Goal: Task Accomplishment & Management: Use online tool/utility

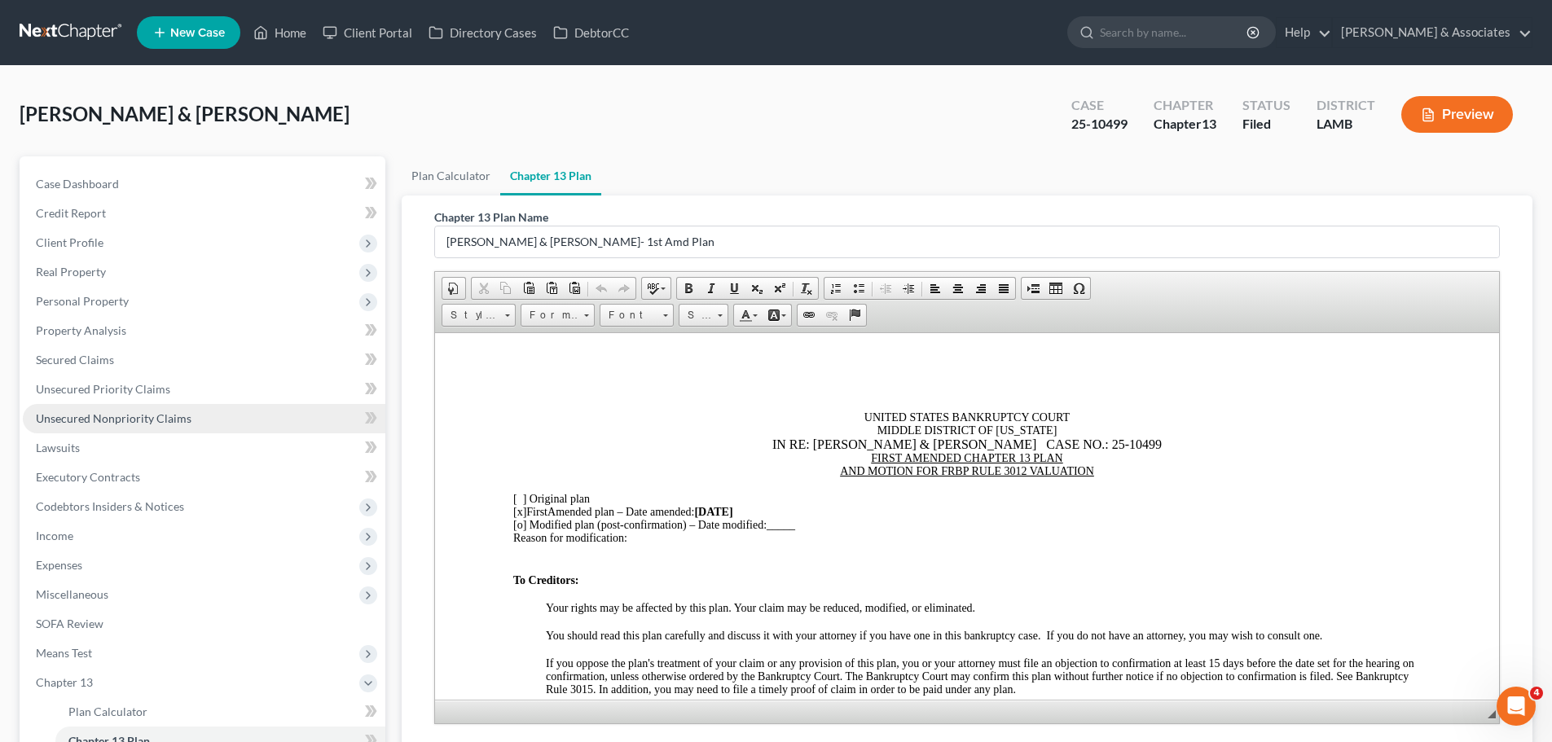
scroll to position [1276, 0]
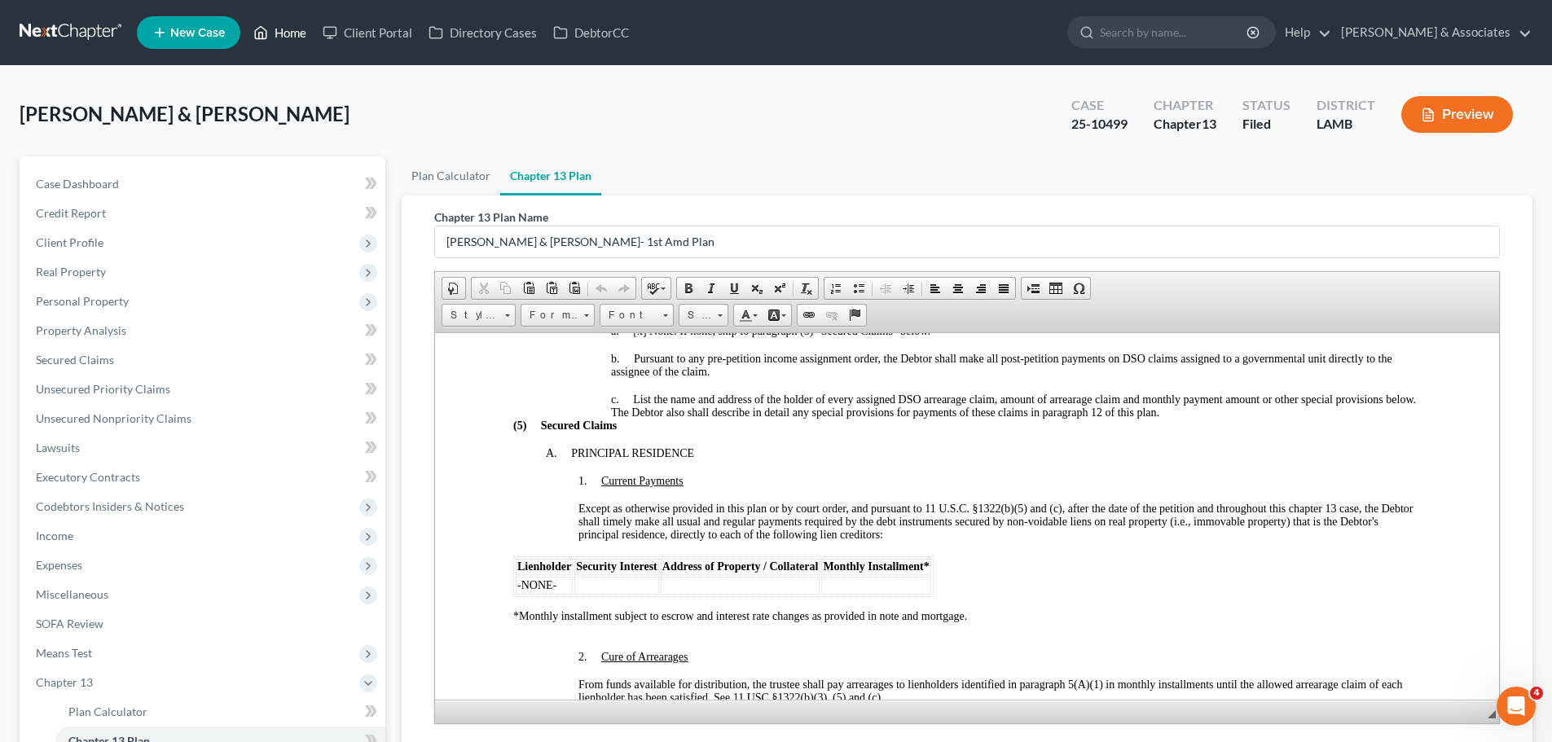
click at [277, 24] on link "Home" at bounding box center [279, 32] width 69 height 29
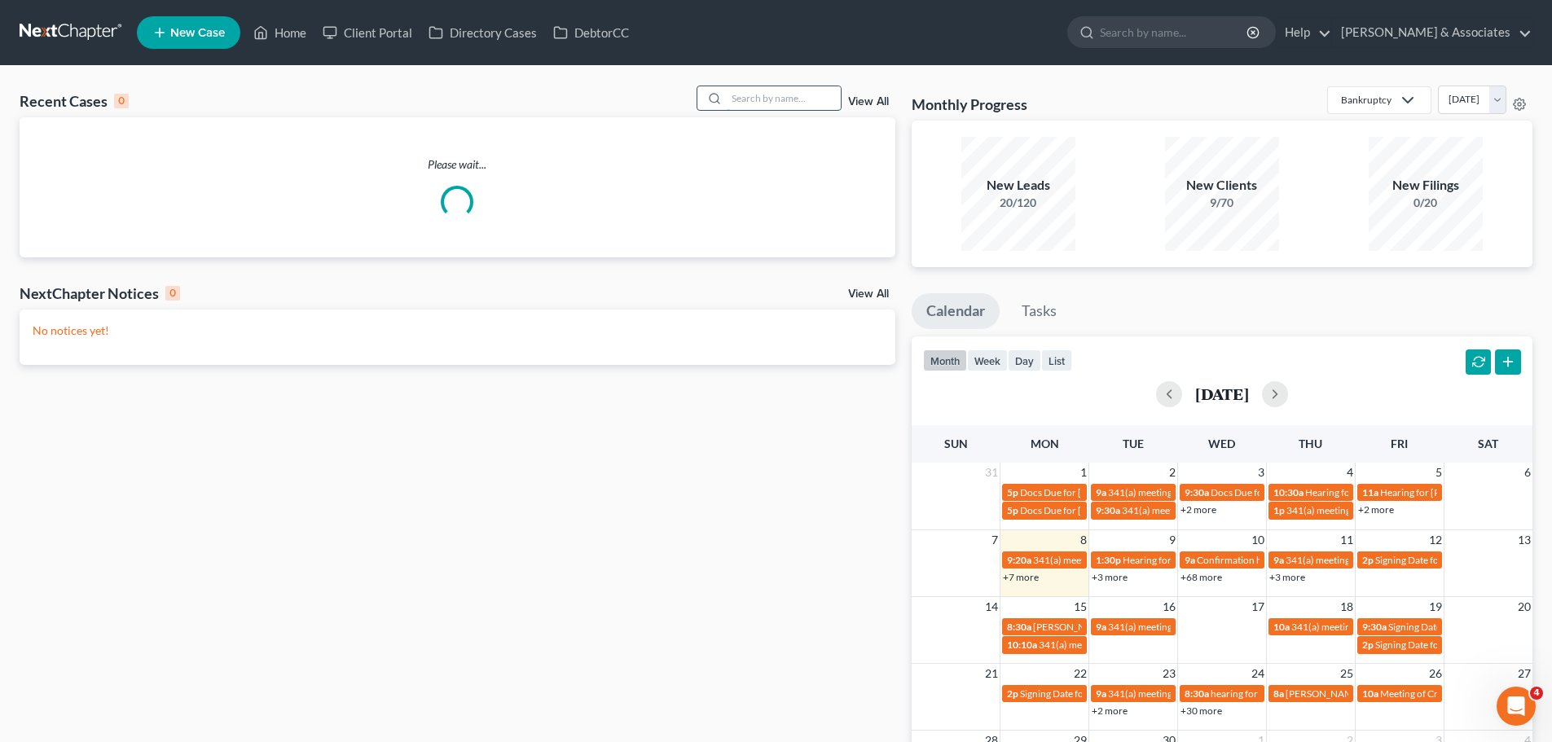
click at [749, 99] on input "search" at bounding box center [784, 98] width 114 height 24
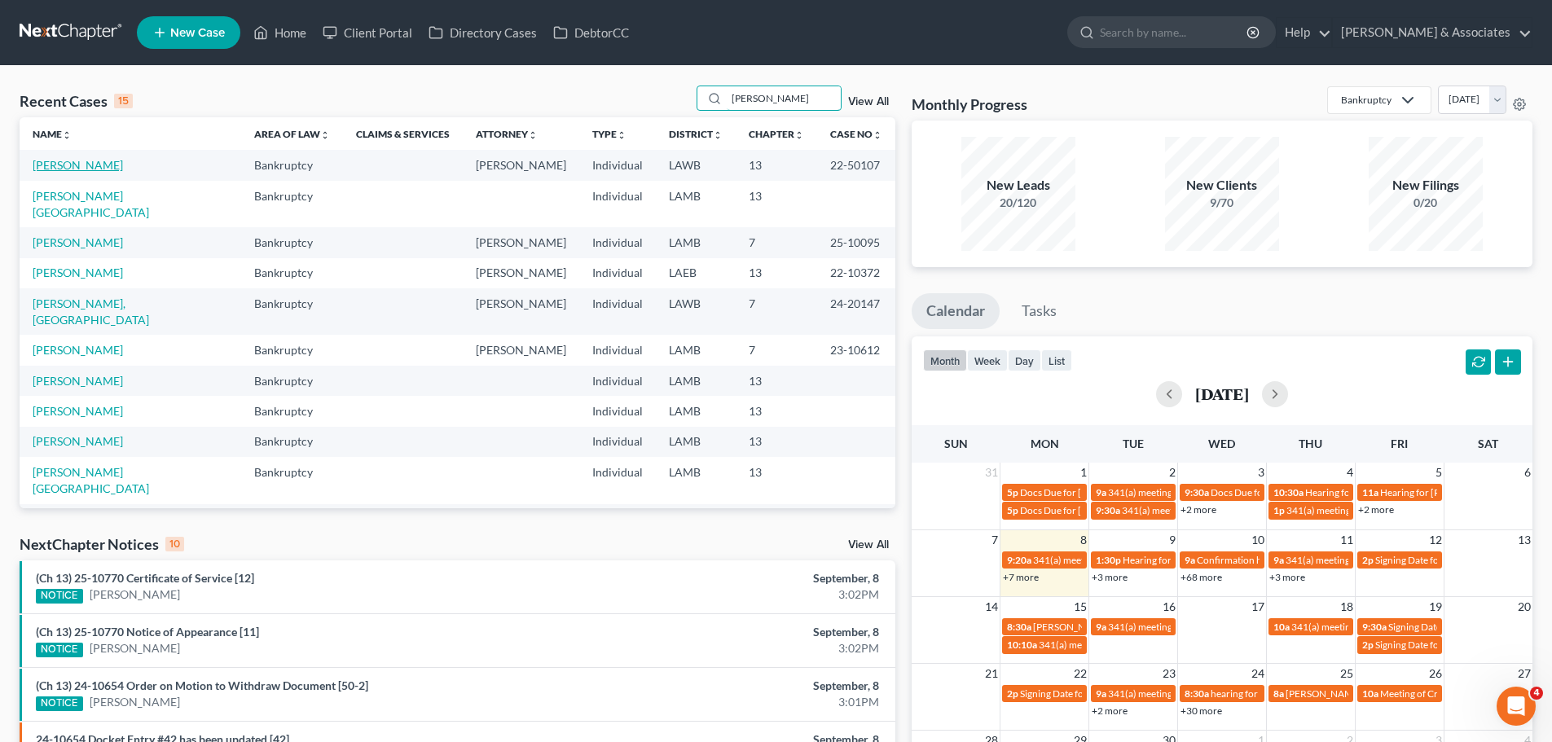
type input "[PERSON_NAME]"
click at [75, 165] on link "[PERSON_NAME]" at bounding box center [78, 165] width 90 height 14
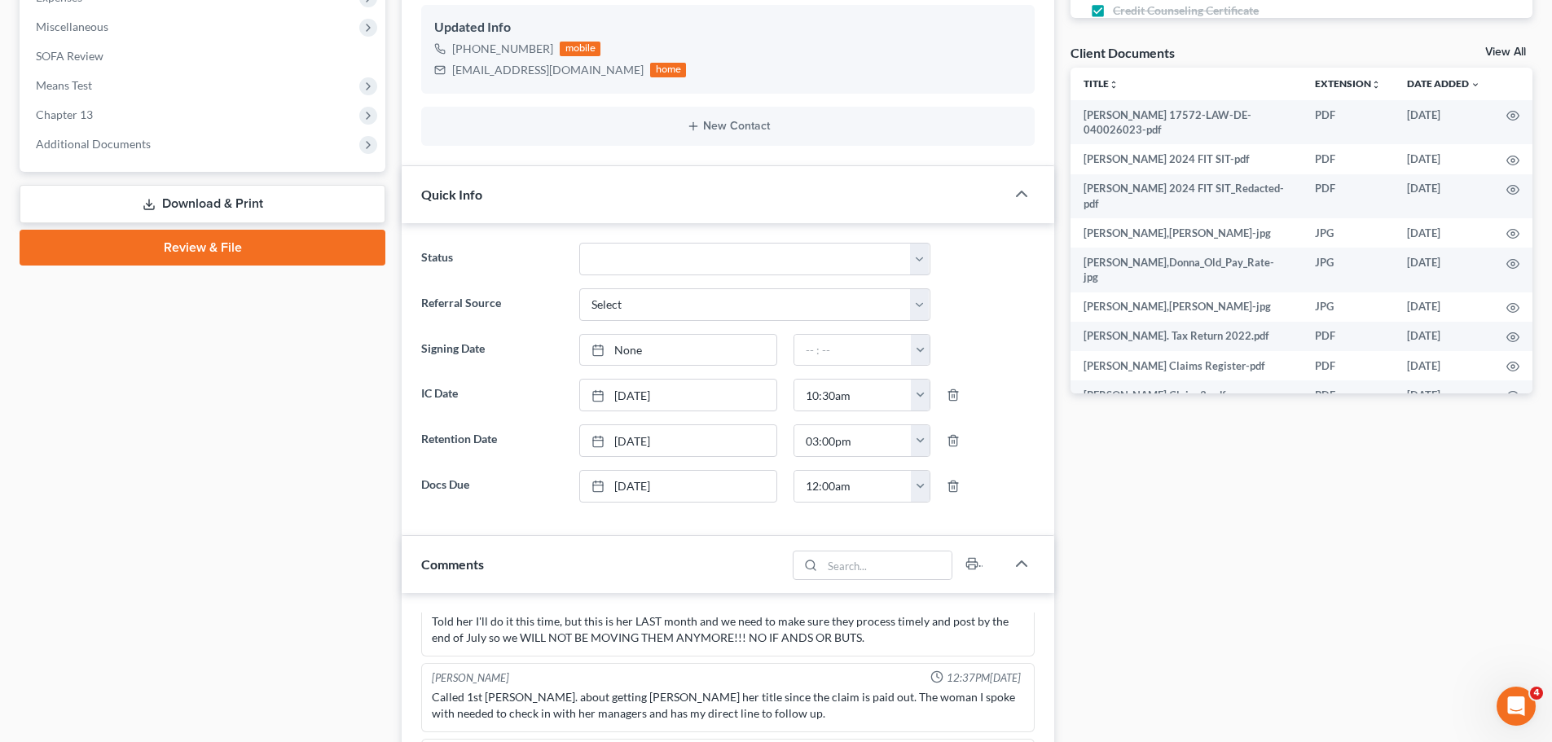
scroll to position [570, 0]
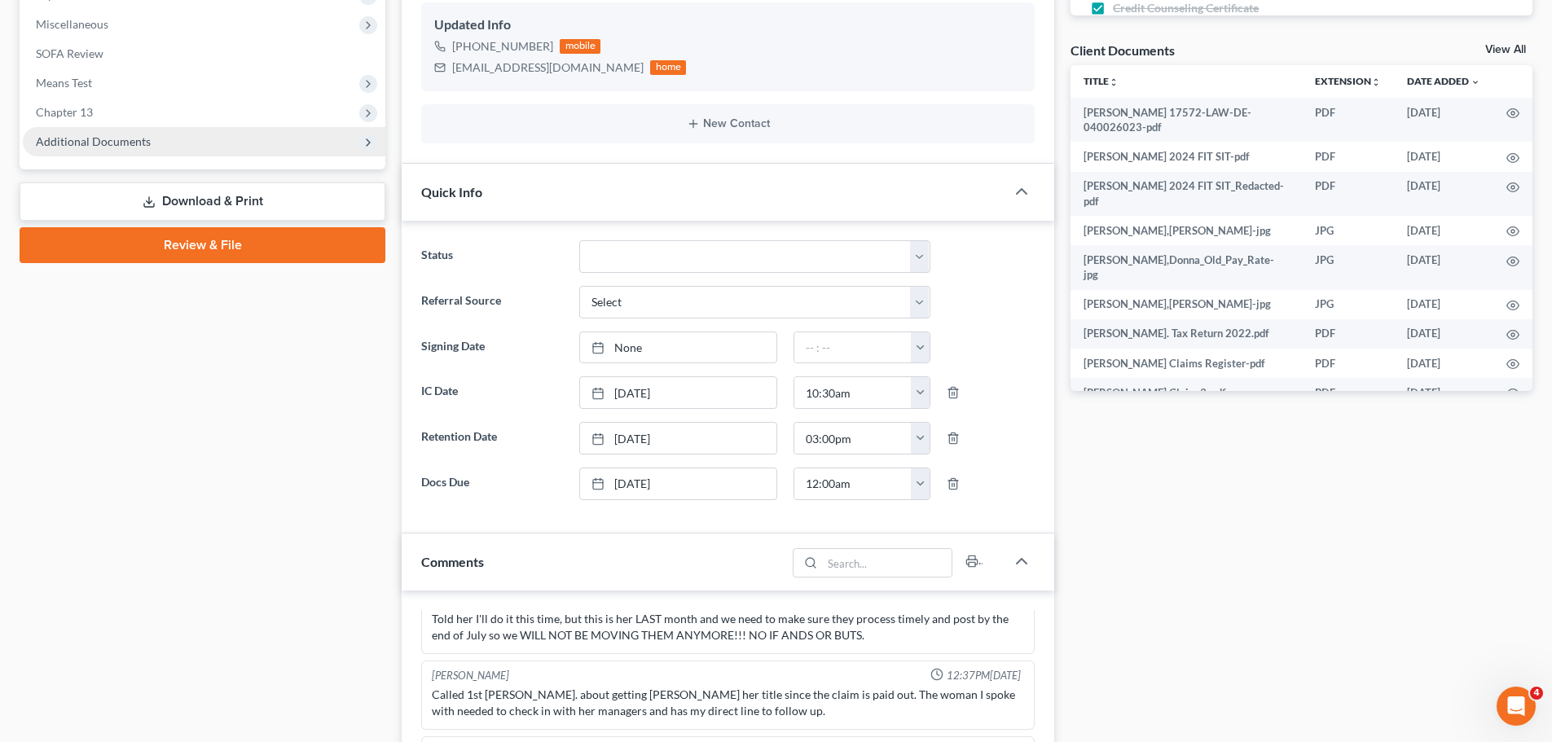
click at [174, 147] on span "Additional Documents" at bounding box center [204, 141] width 363 height 29
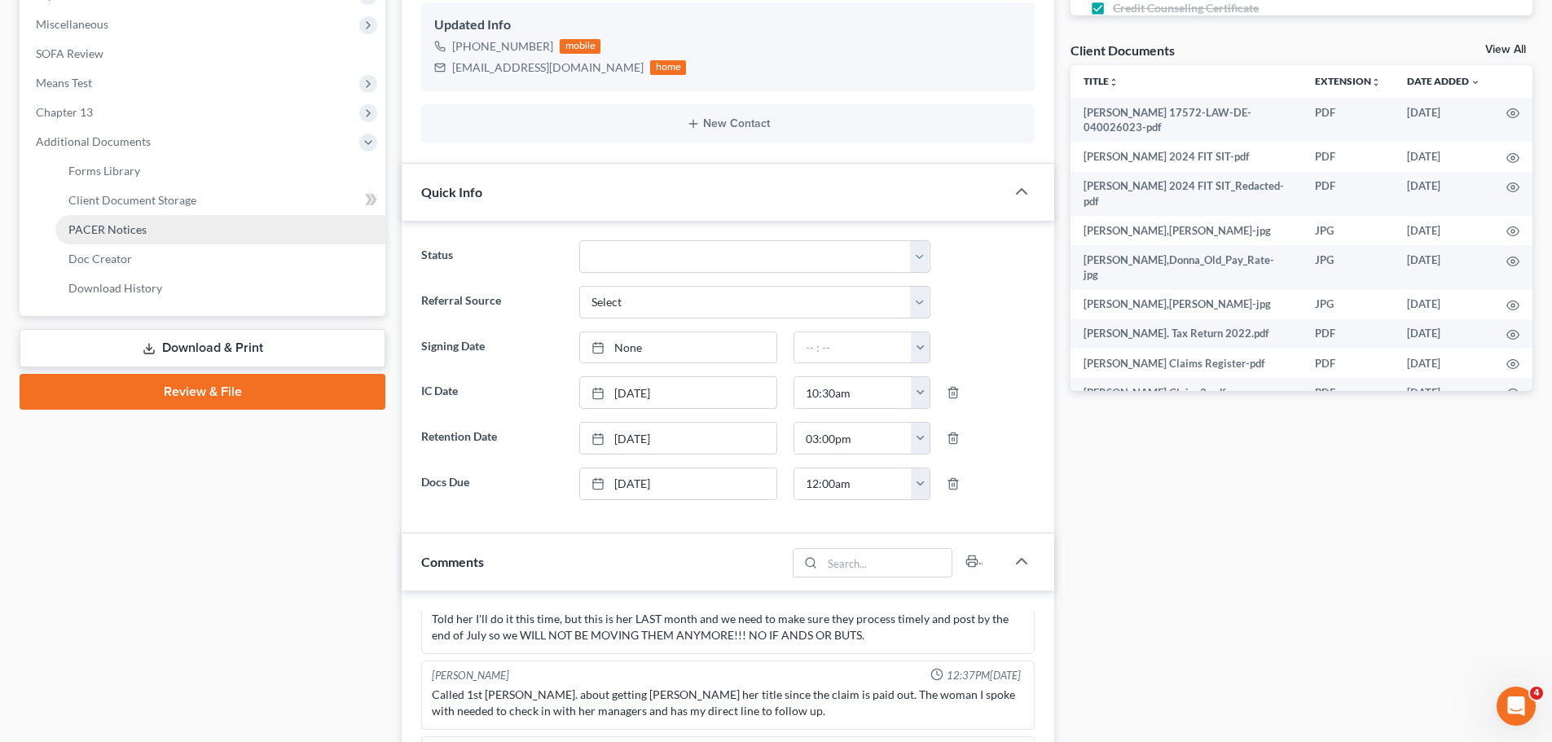
click at [196, 233] on link "PACER Notices" at bounding box center [220, 229] width 330 height 29
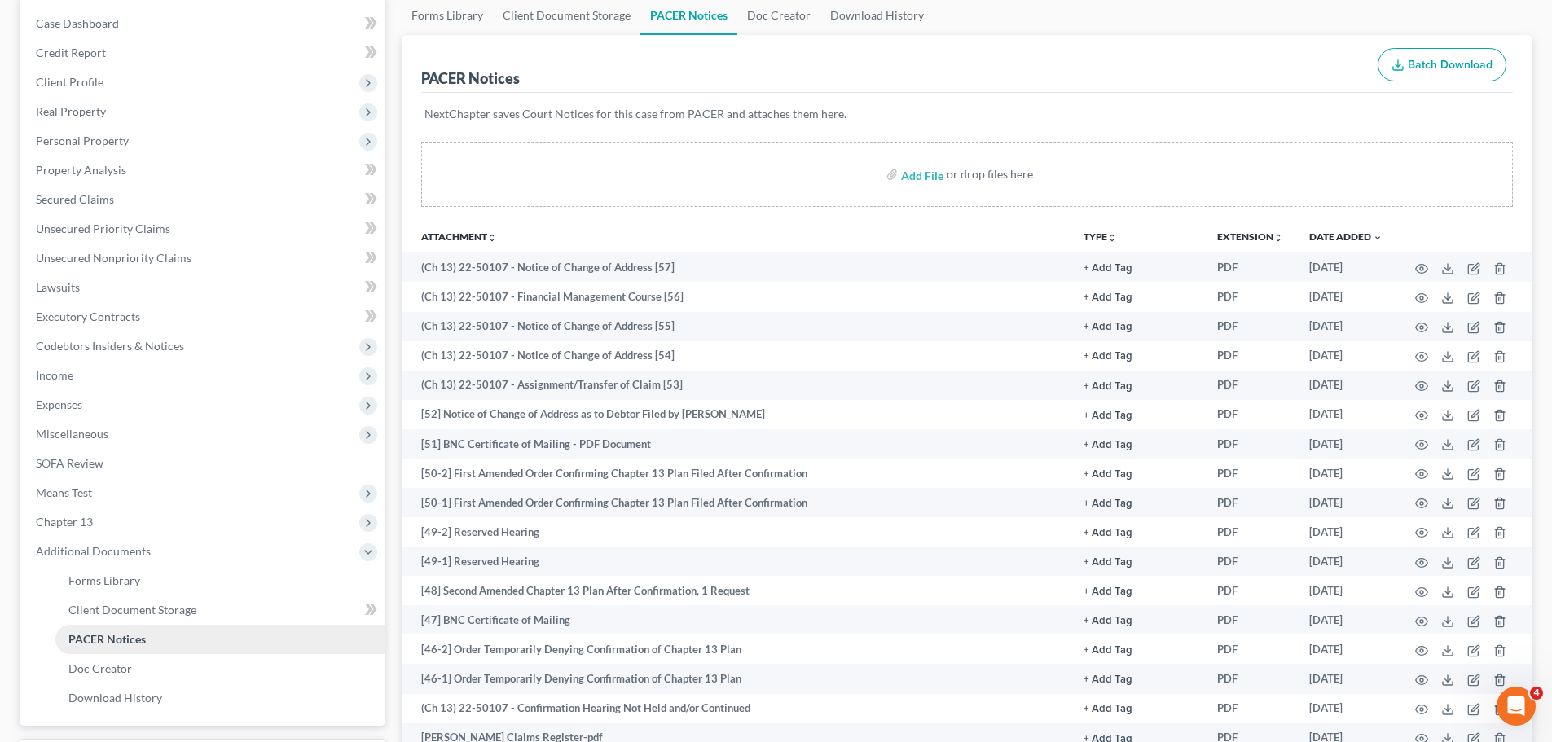
scroll to position [163, 0]
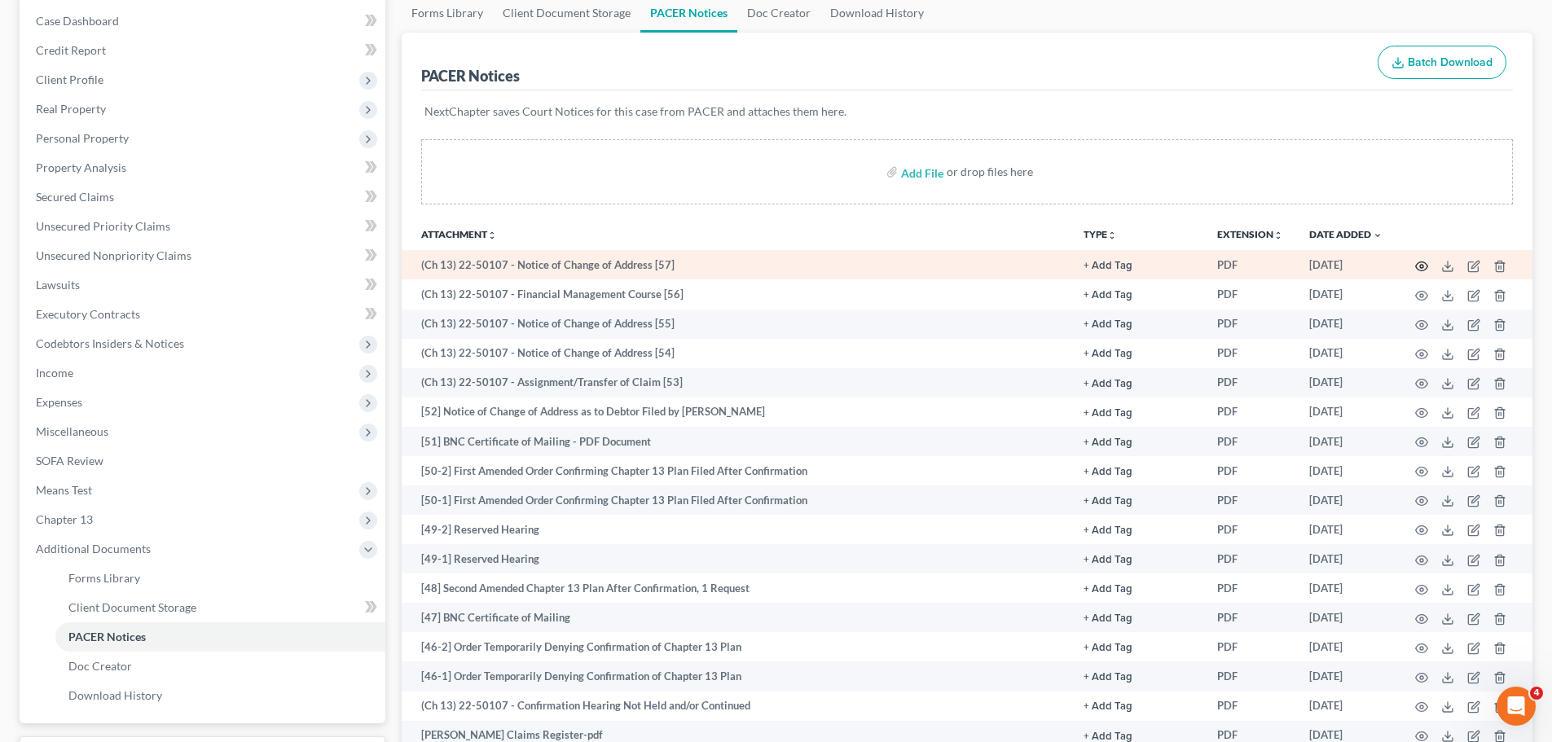
click at [1422, 266] on icon "button" at bounding box center [1421, 266] width 13 height 13
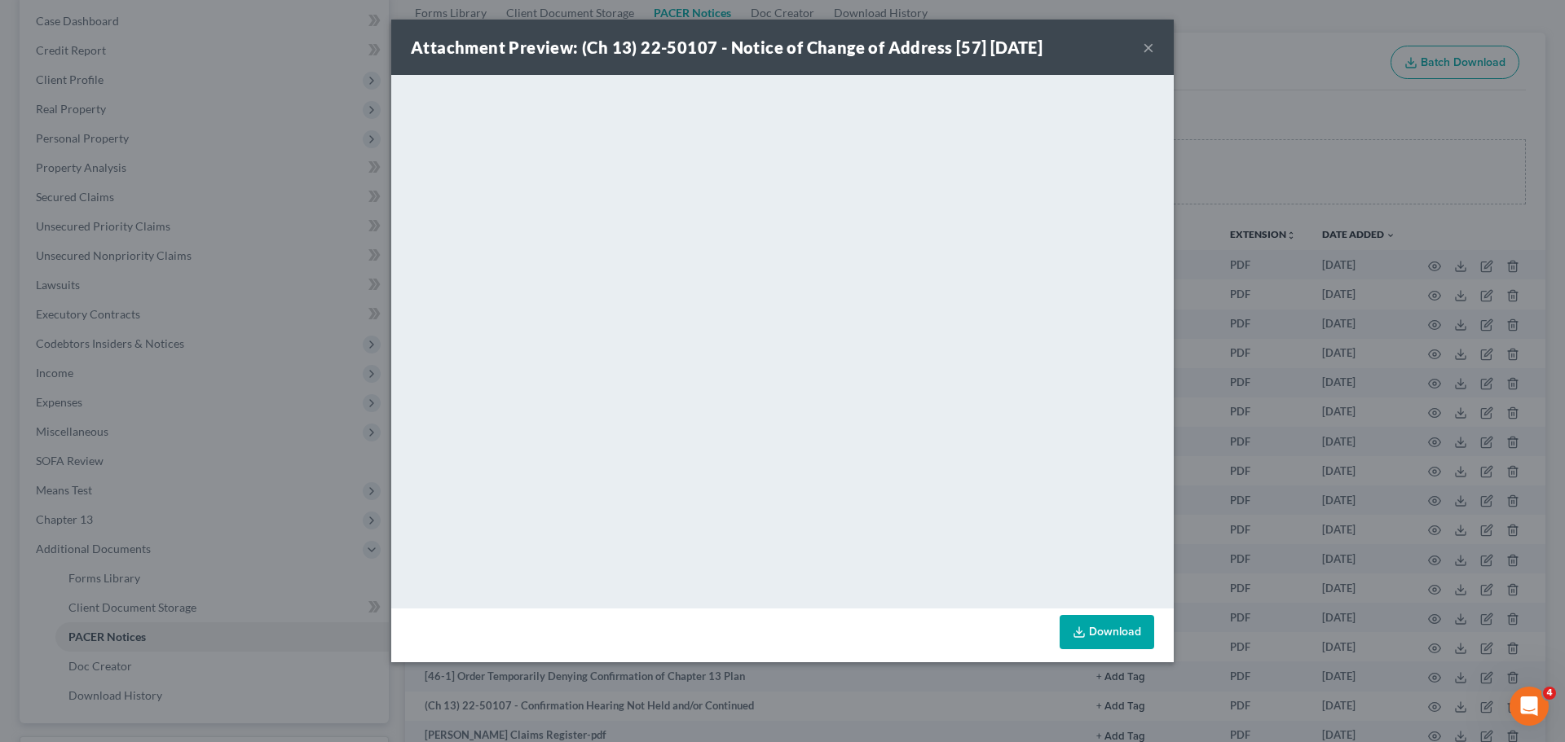
click at [1151, 42] on button "×" at bounding box center [1147, 47] width 11 height 20
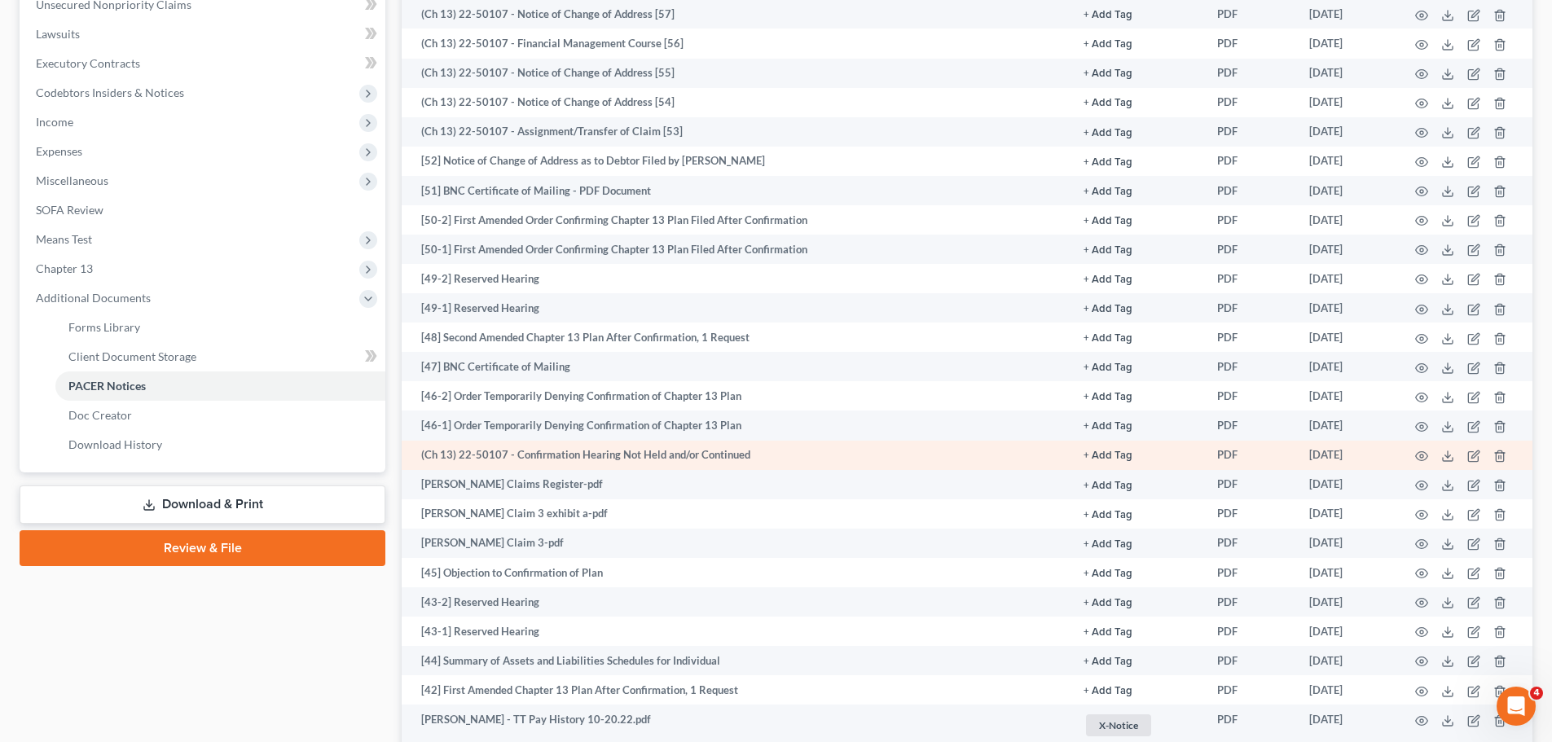
scroll to position [407, 0]
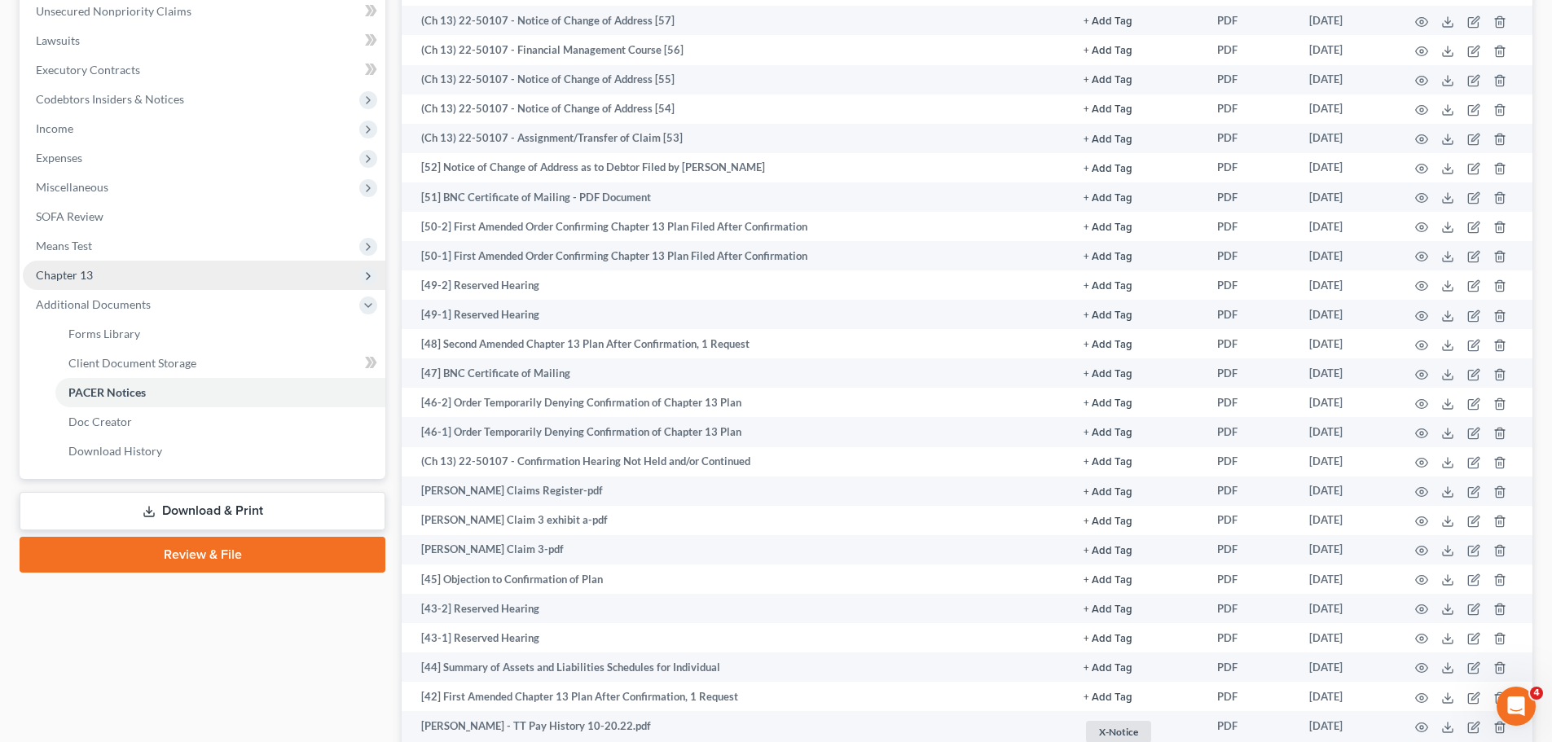
click at [96, 272] on span "Chapter 13" at bounding box center [204, 275] width 363 height 29
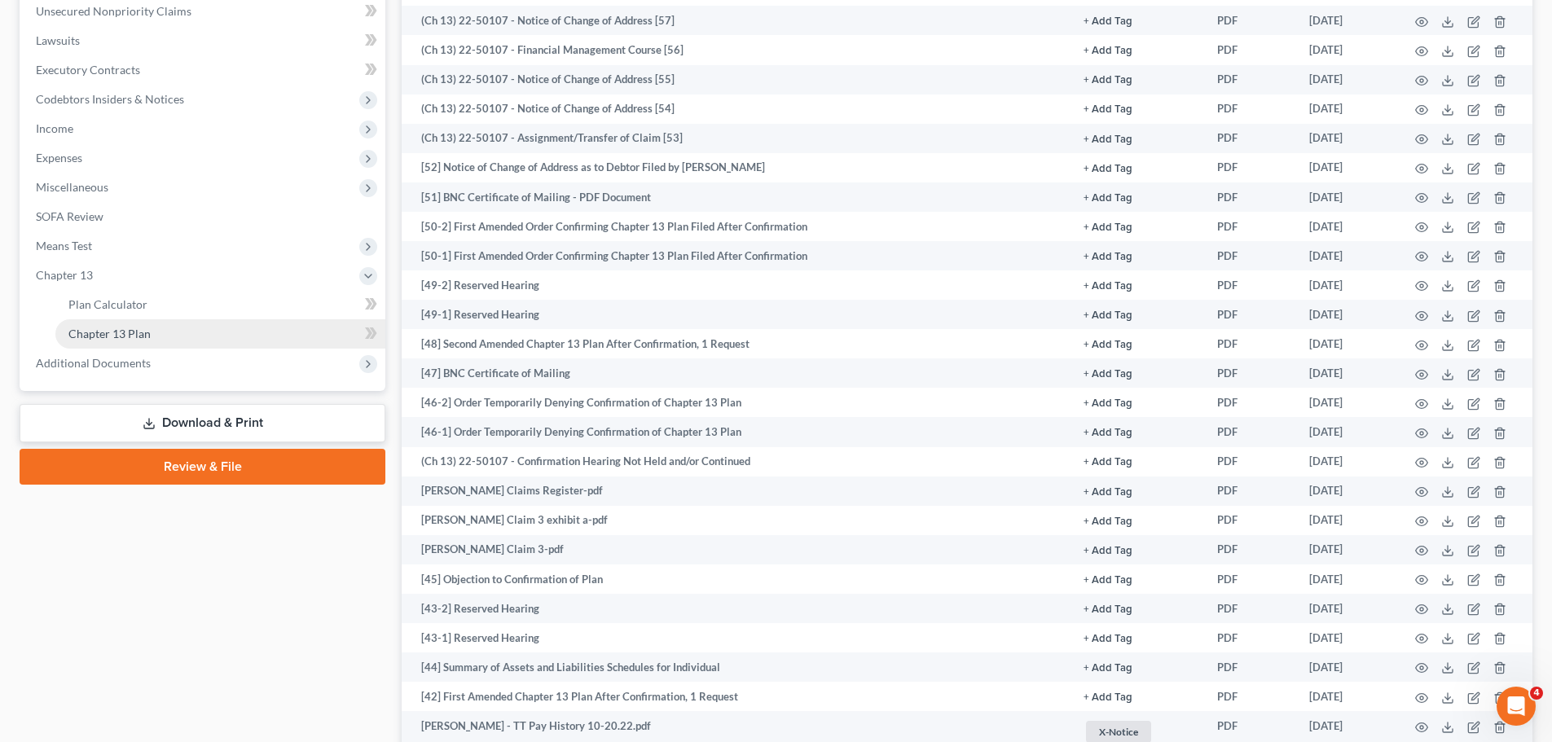
click at [191, 334] on link "Chapter 13 Plan" at bounding box center [220, 333] width 330 height 29
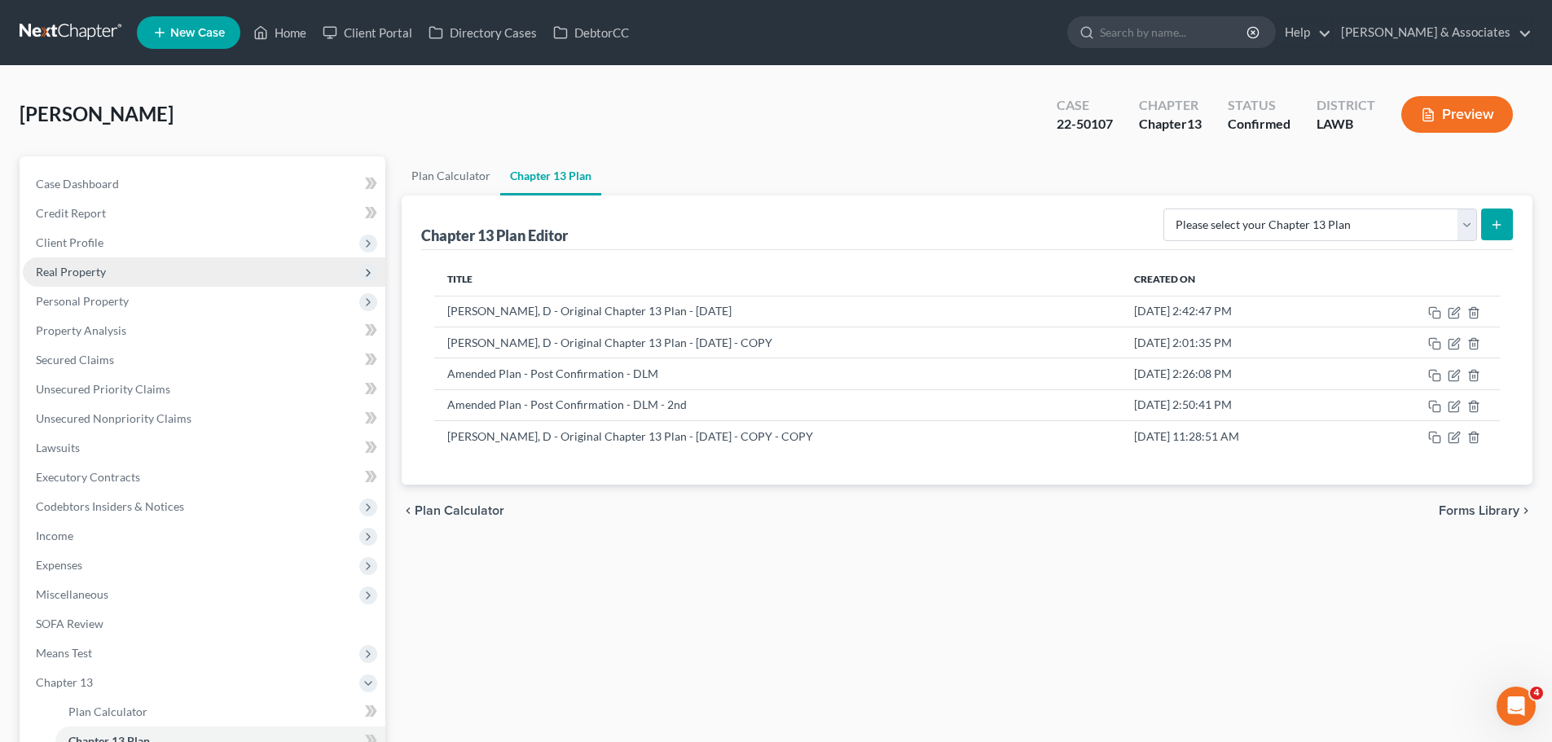
click at [167, 268] on span "Real Property" at bounding box center [204, 271] width 363 height 29
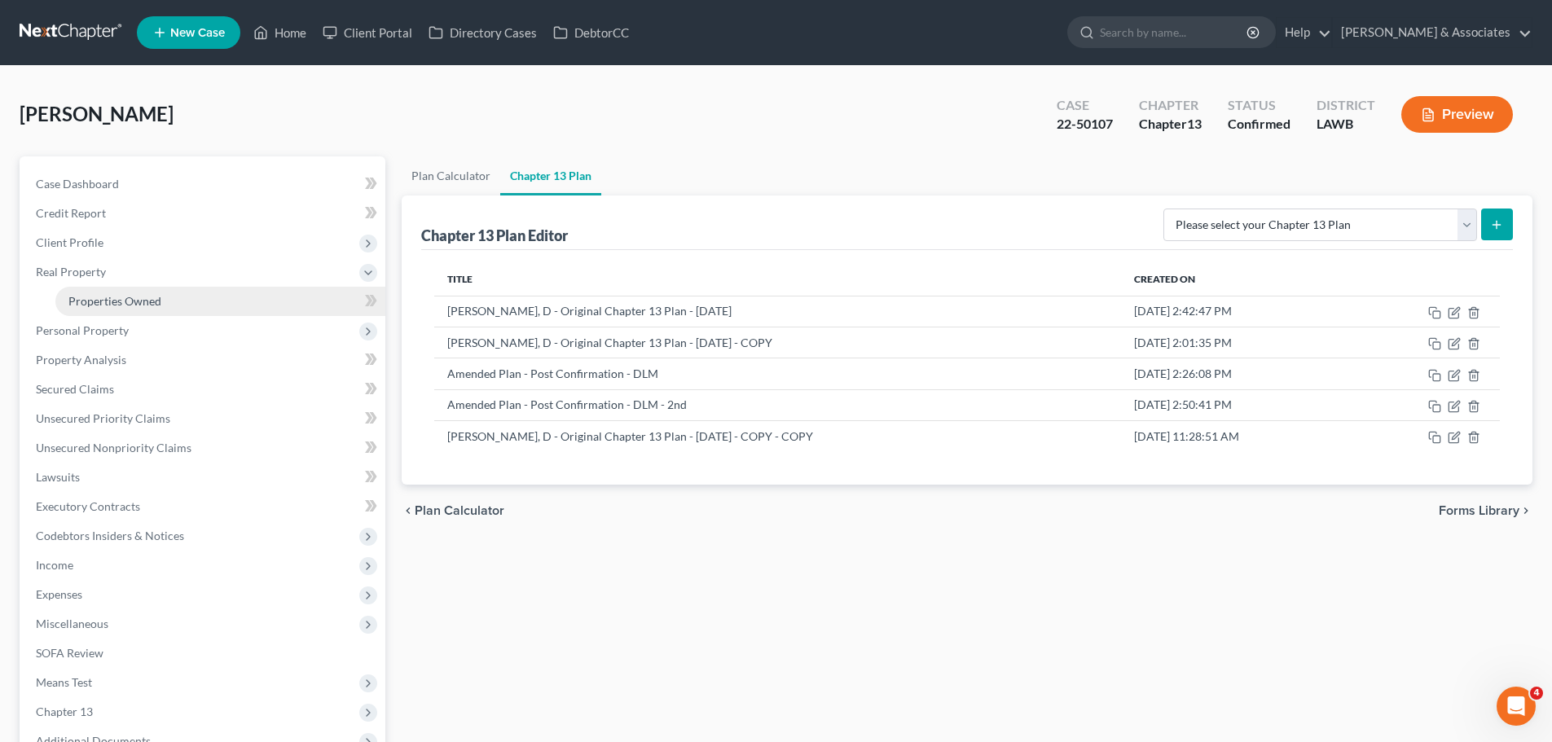
click at [165, 302] on link "Properties Owned" at bounding box center [220, 301] width 330 height 29
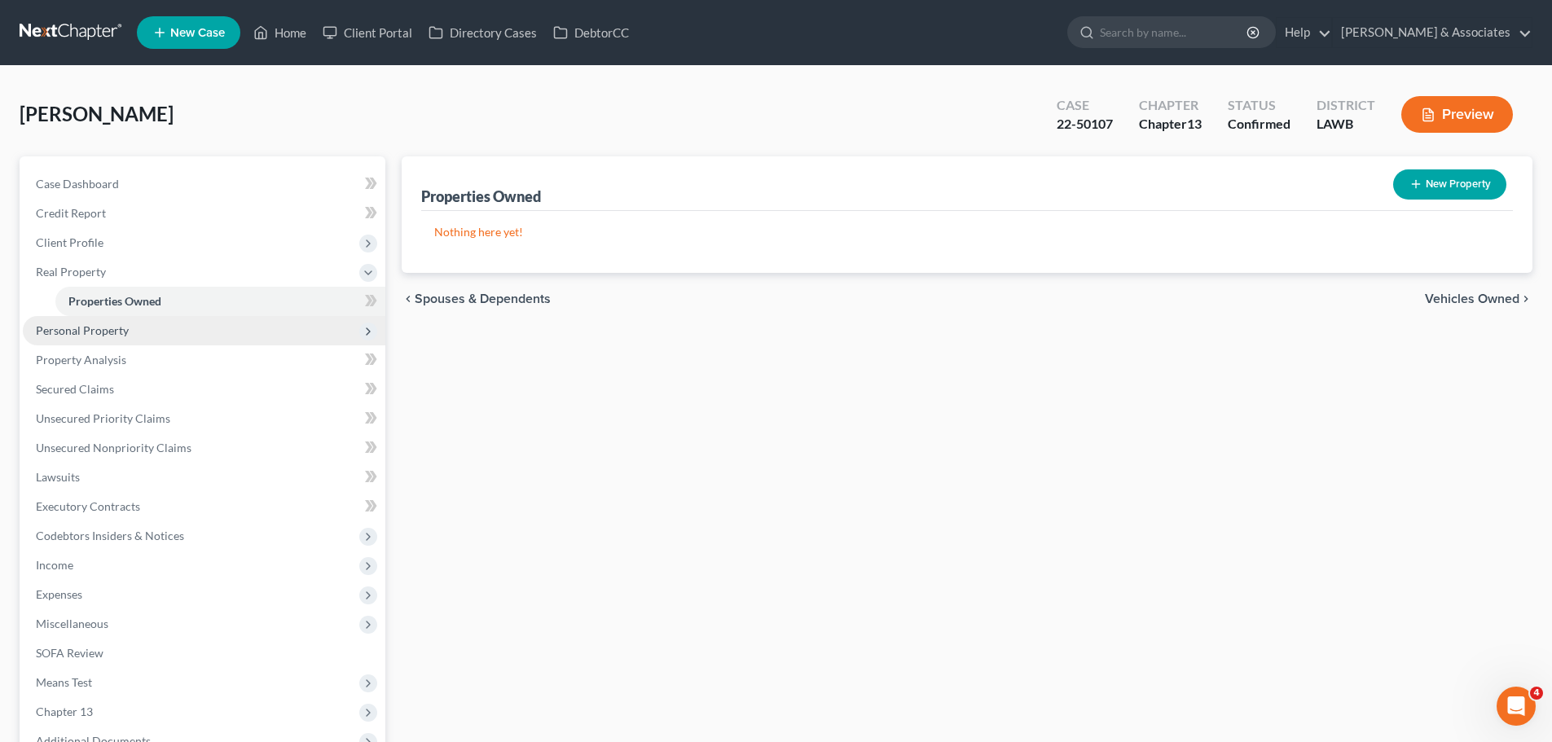
click at [163, 340] on span "Personal Property" at bounding box center [204, 330] width 363 height 29
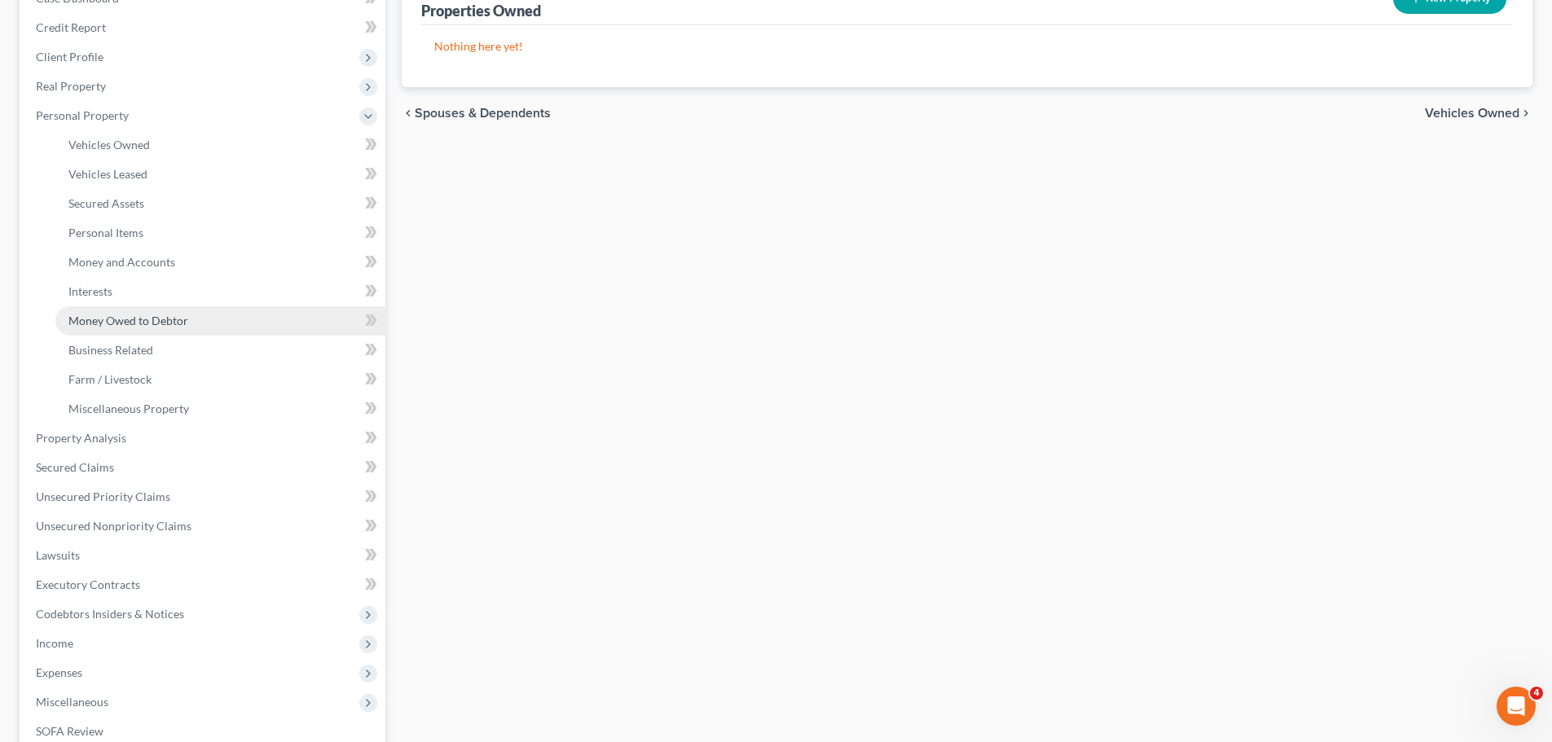
scroll to position [244, 0]
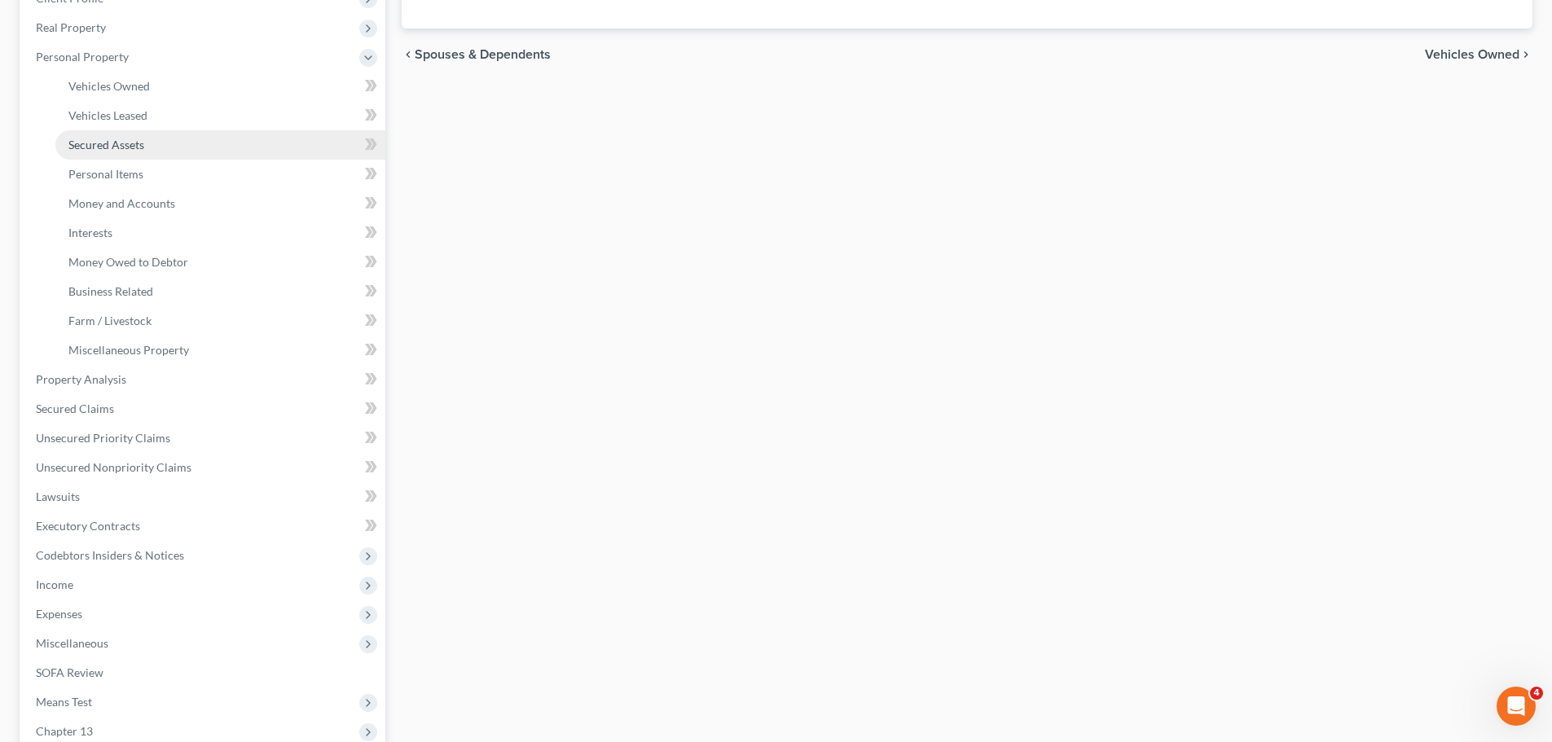
click at [143, 157] on link "Secured Assets" at bounding box center [220, 144] width 330 height 29
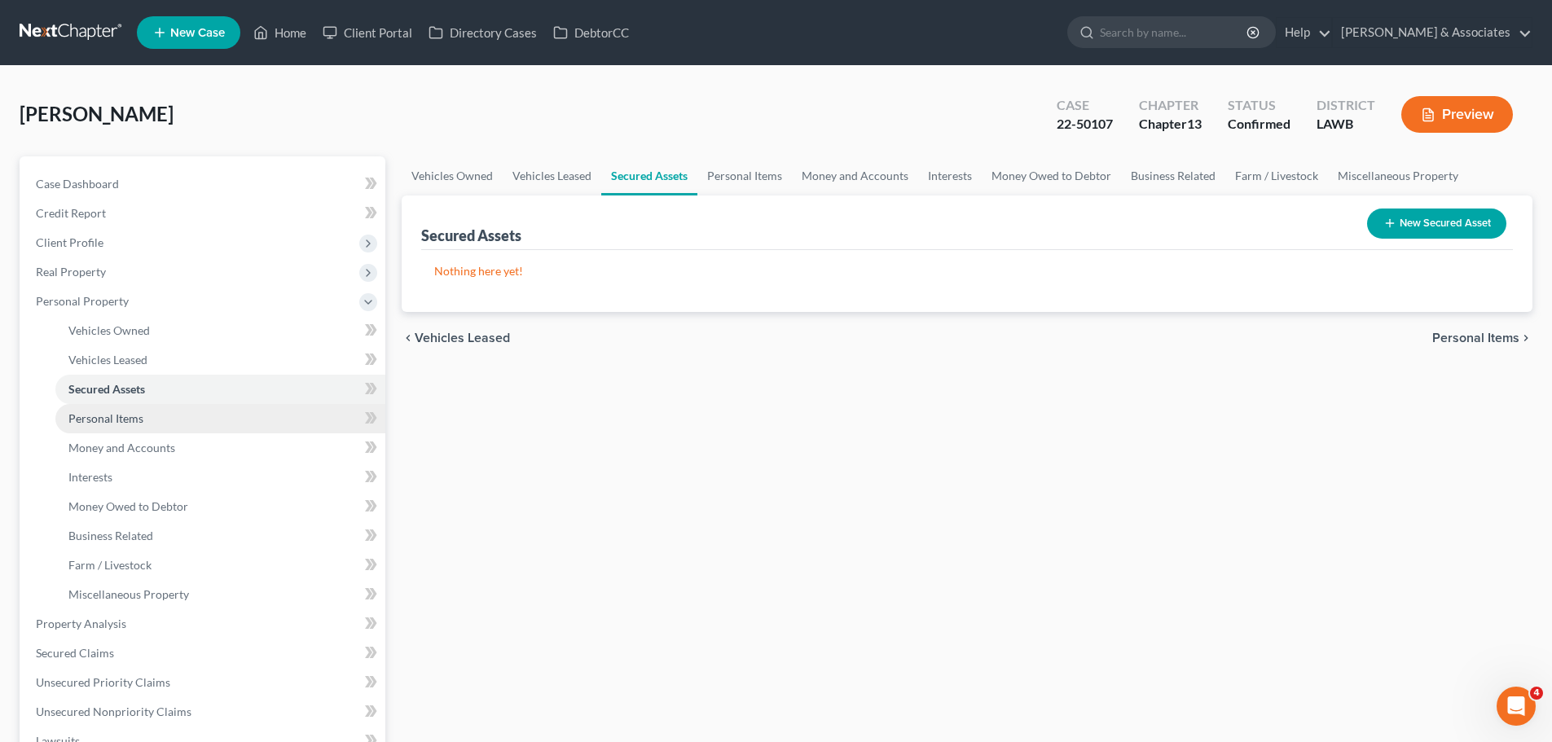
click at [158, 428] on link "Personal Items" at bounding box center [220, 418] width 330 height 29
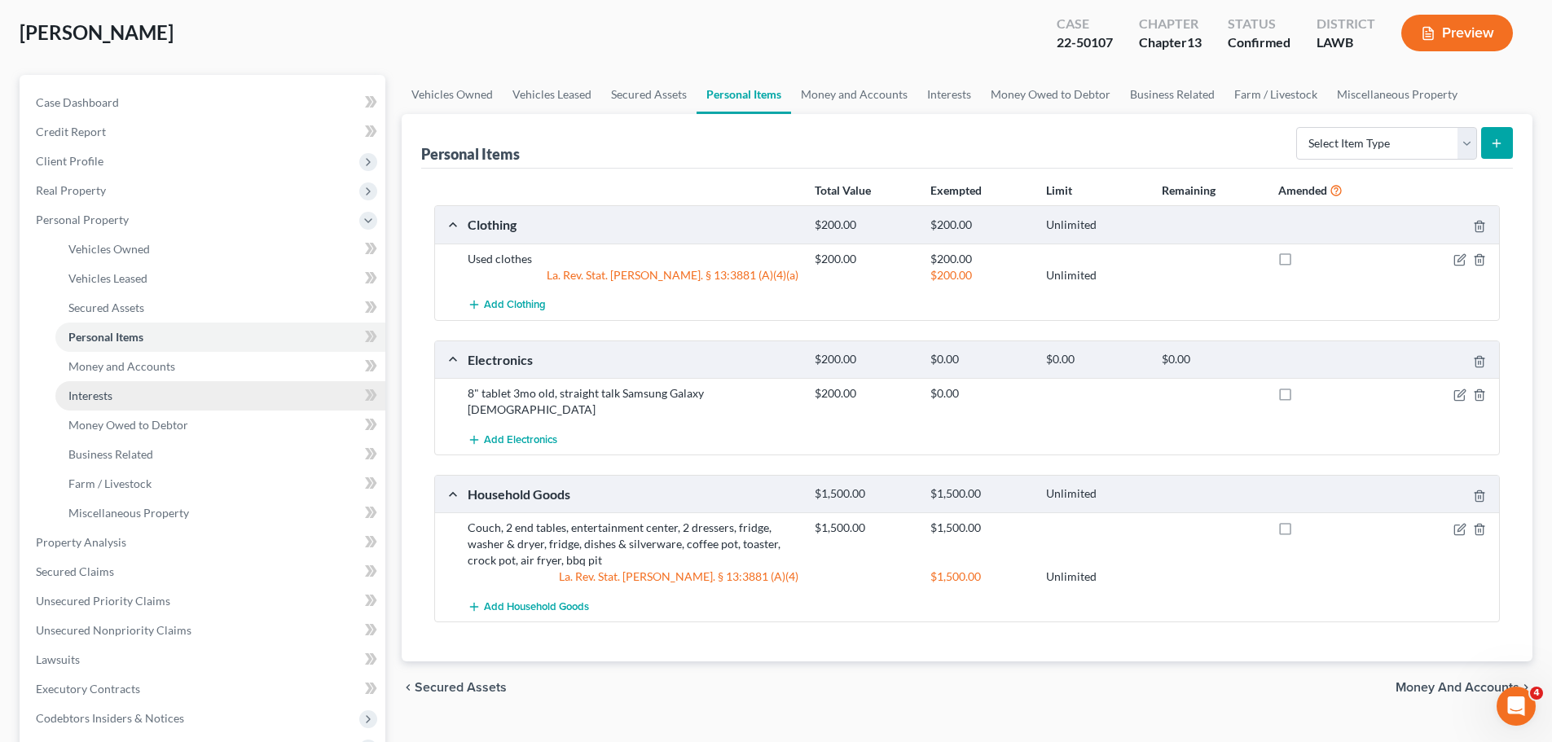
click at [169, 381] on link "Interests" at bounding box center [220, 395] width 330 height 29
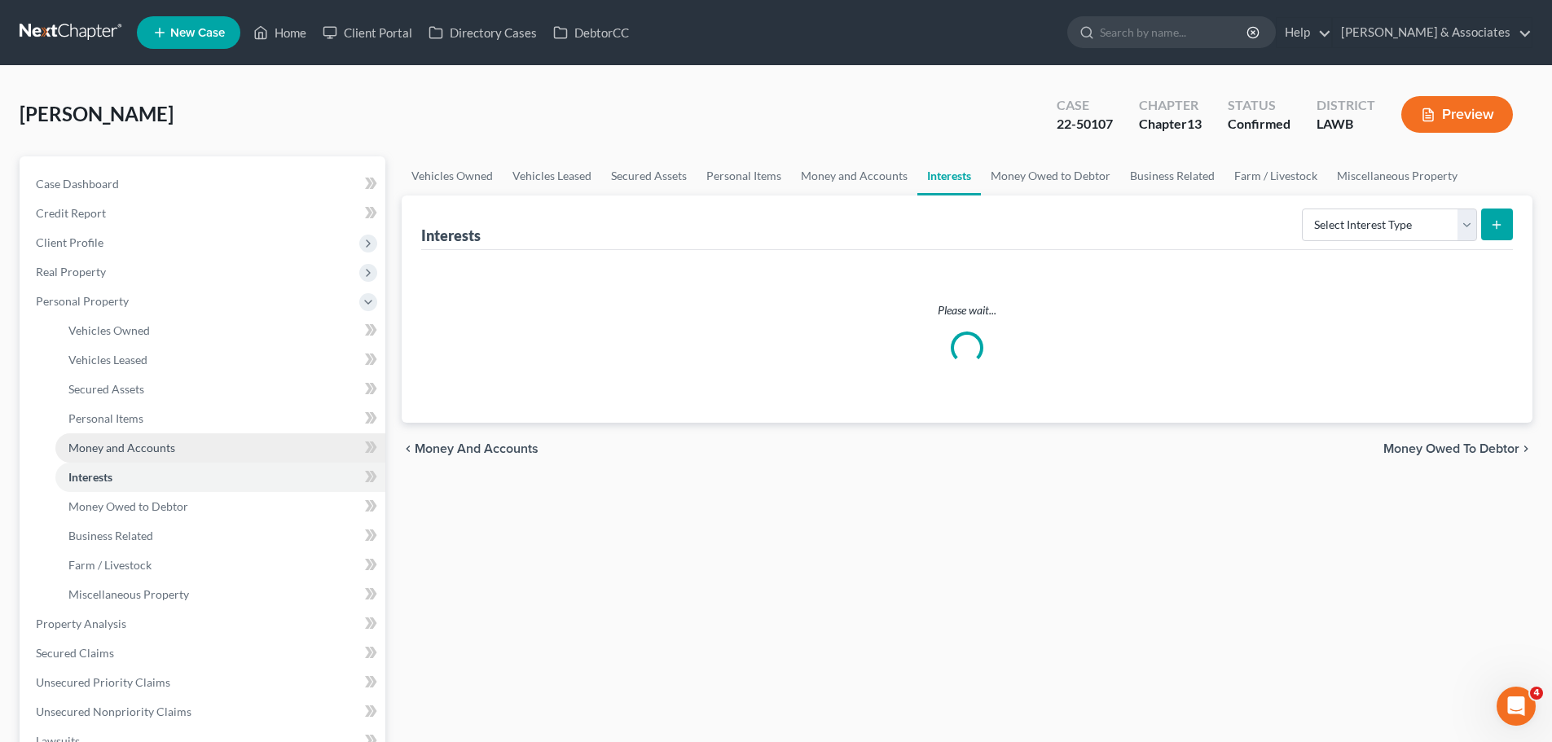
click at [175, 445] on link "Money and Accounts" at bounding box center [220, 448] width 330 height 29
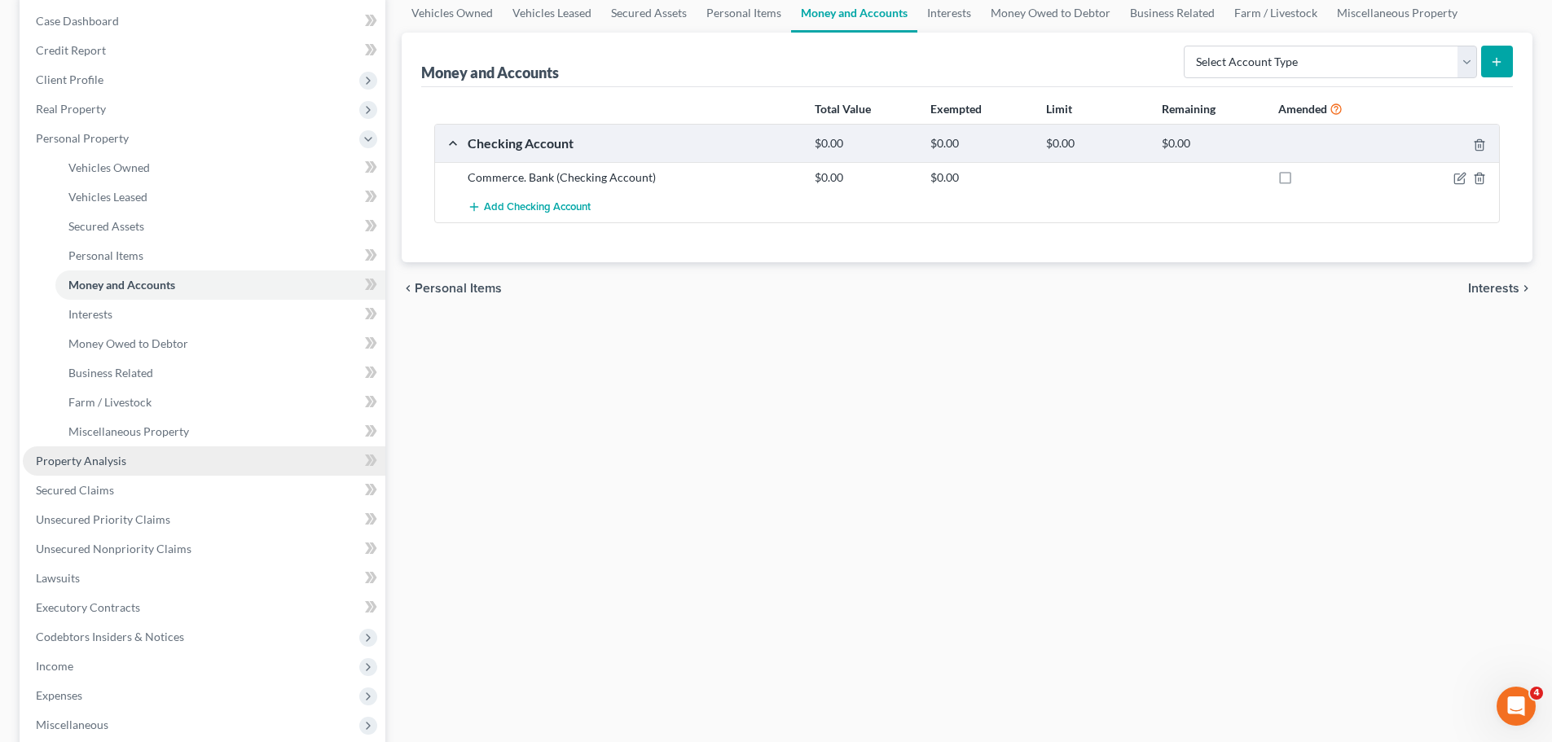
click at [162, 457] on link "Property Analysis" at bounding box center [204, 461] width 363 height 29
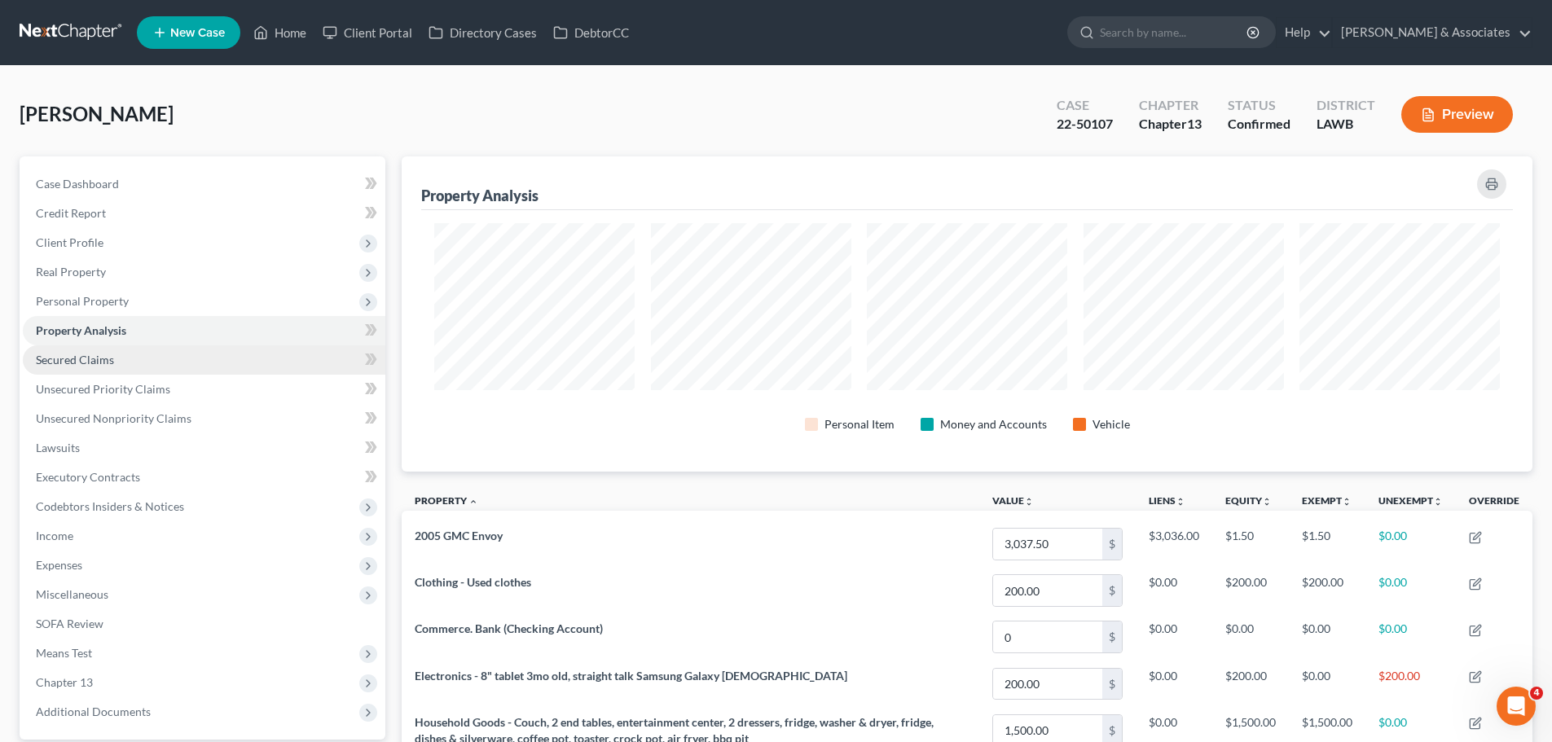
click at [148, 359] on link "Secured Claims" at bounding box center [204, 359] width 363 height 29
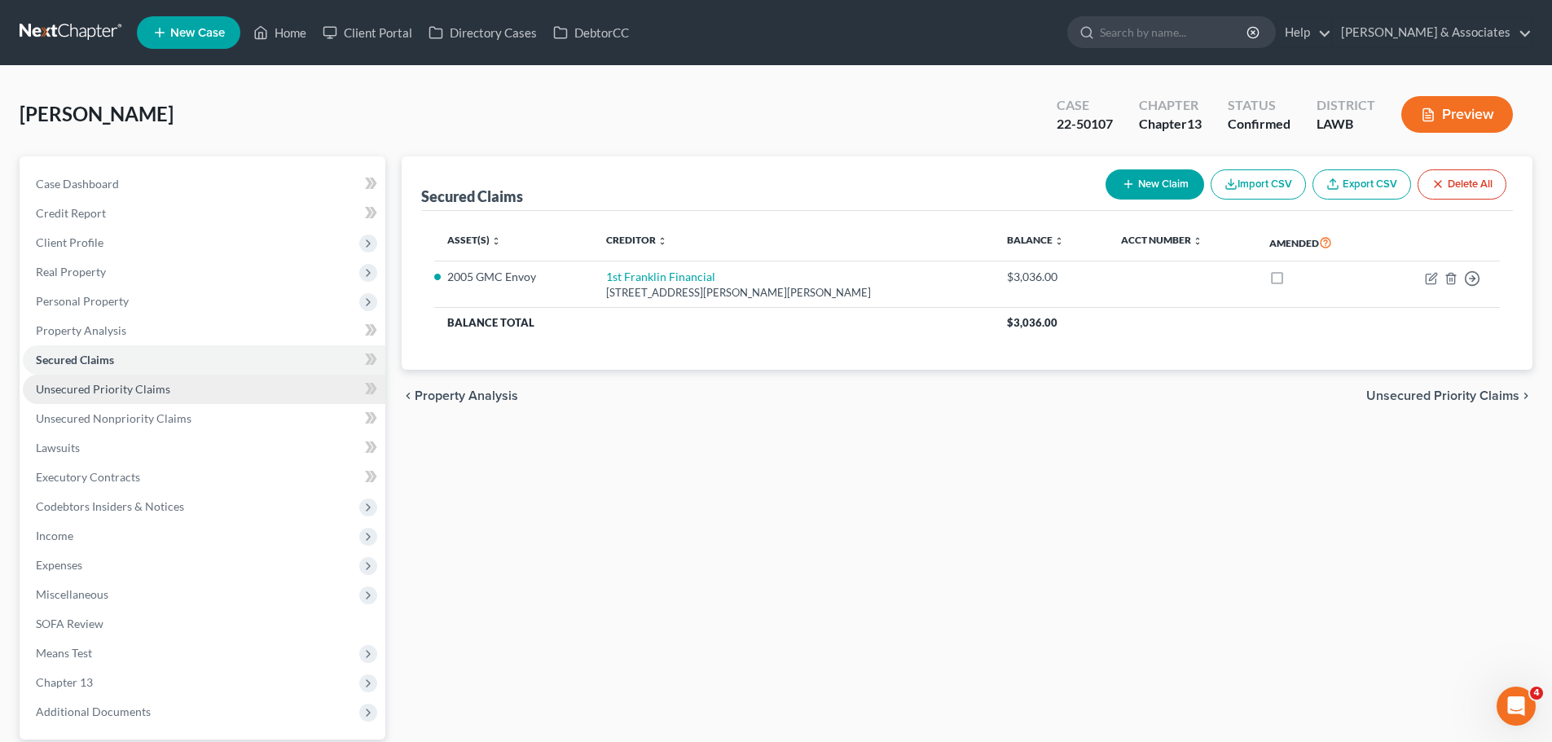
click at [154, 395] on span "Unsecured Priority Claims" at bounding box center [103, 389] width 134 height 14
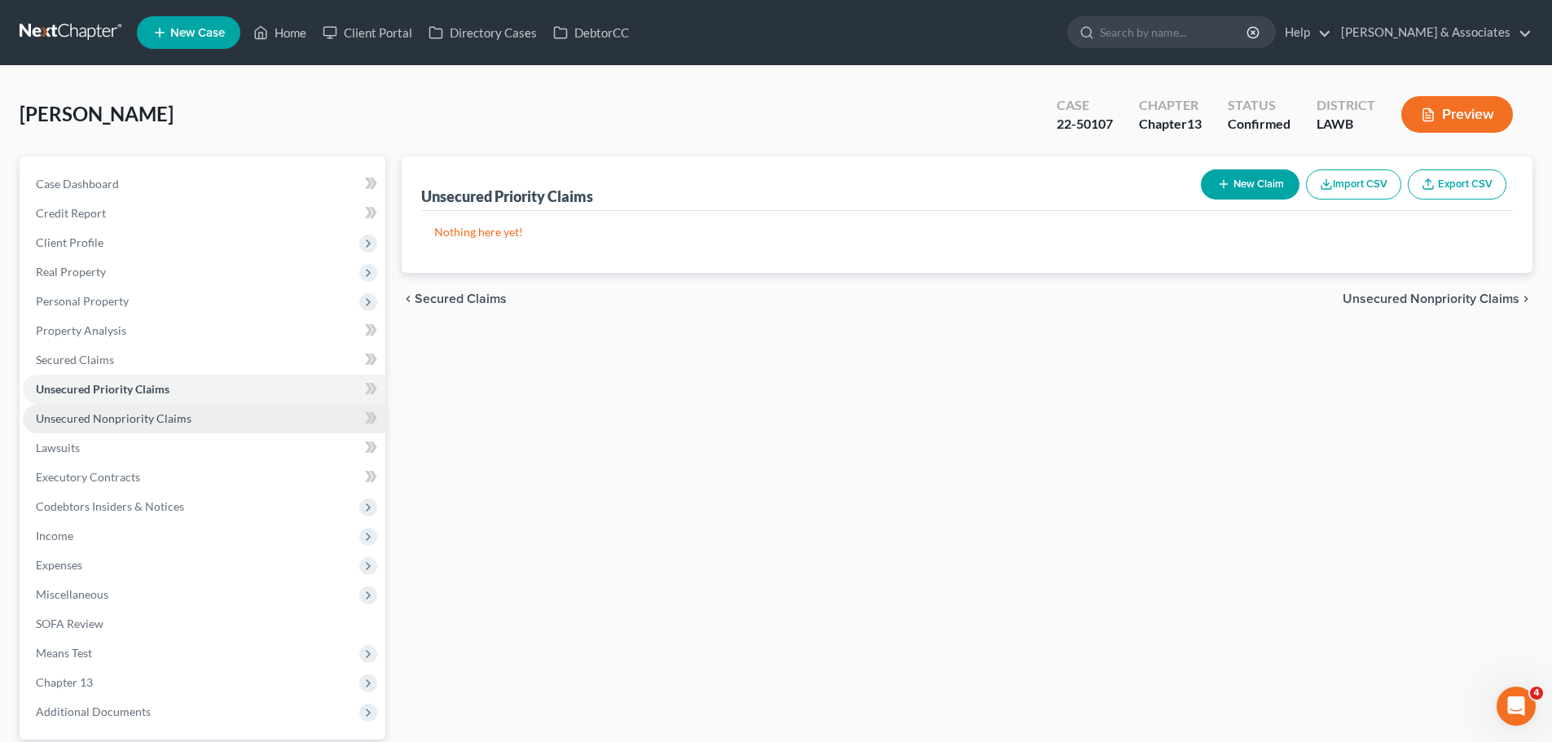
click at [148, 426] on link "Unsecured Nonpriority Claims" at bounding box center [204, 418] width 363 height 29
